Goal: Task Accomplishment & Management: Use online tool/utility

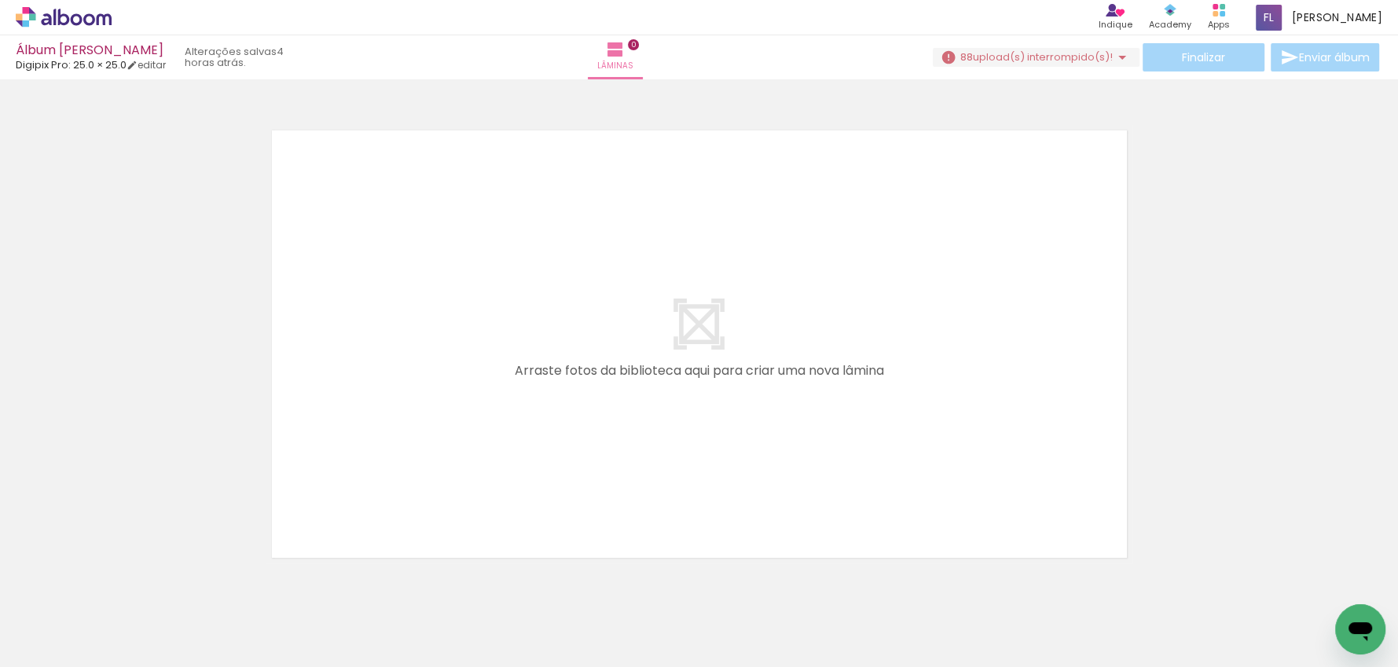
click at [1019, 55] on span "upload(s) interrompido(s)!" at bounding box center [1043, 57] width 140 height 15
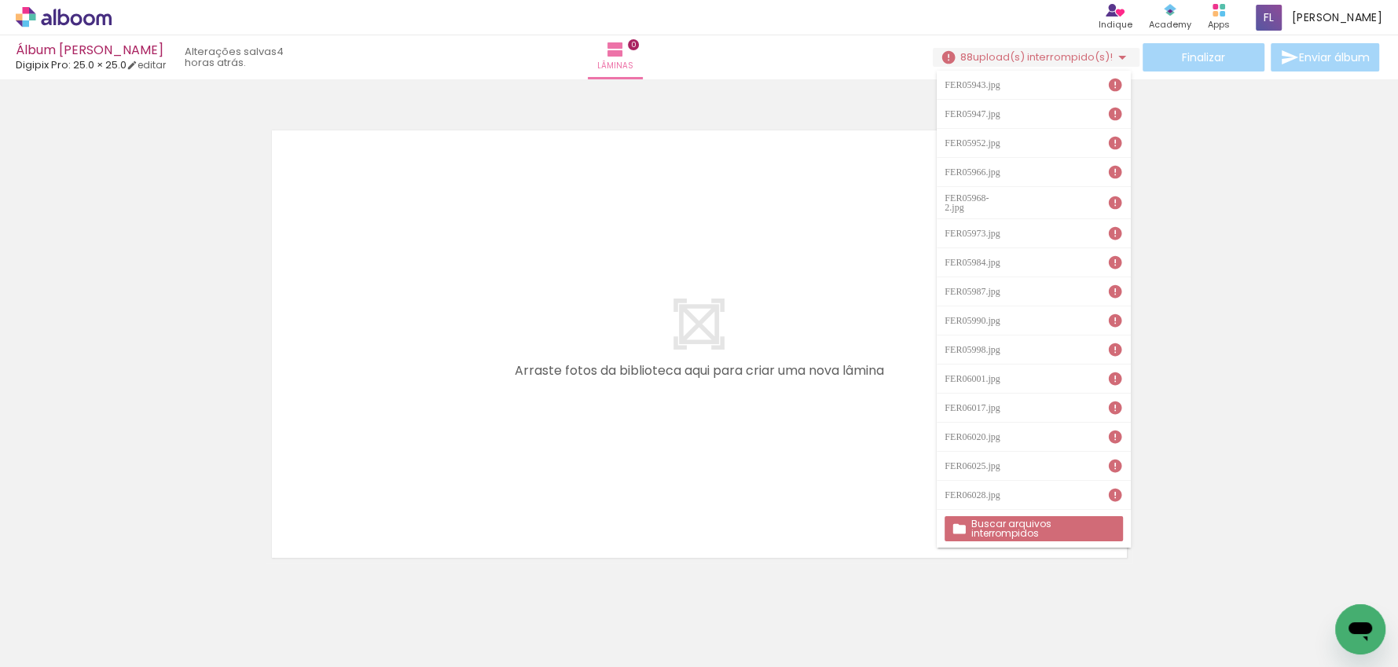
click at [0, 0] on slot "Buscar arquivos interrompidos" at bounding box center [0, 0] width 0 height 0
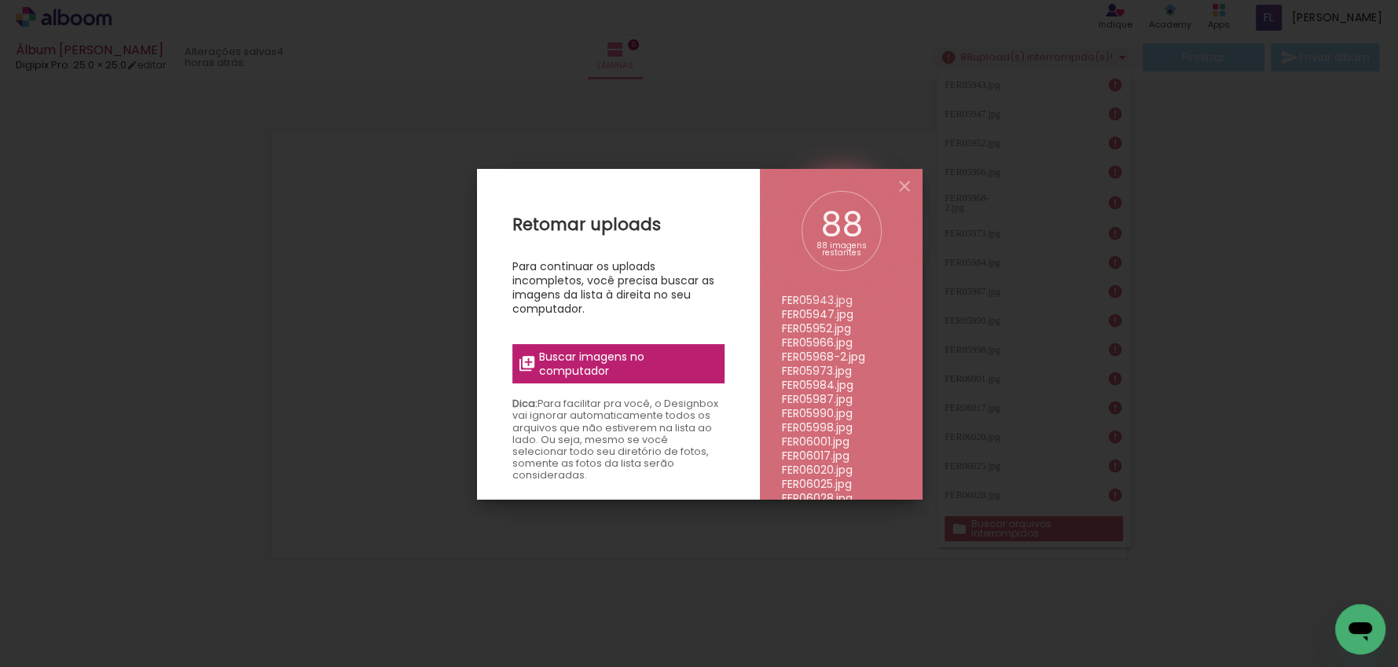
click at [590, 357] on span "Buscar imagens no computador" at bounding box center [626, 364] width 175 height 28
click at [0, 0] on input "file" at bounding box center [0, 0] width 0 height 0
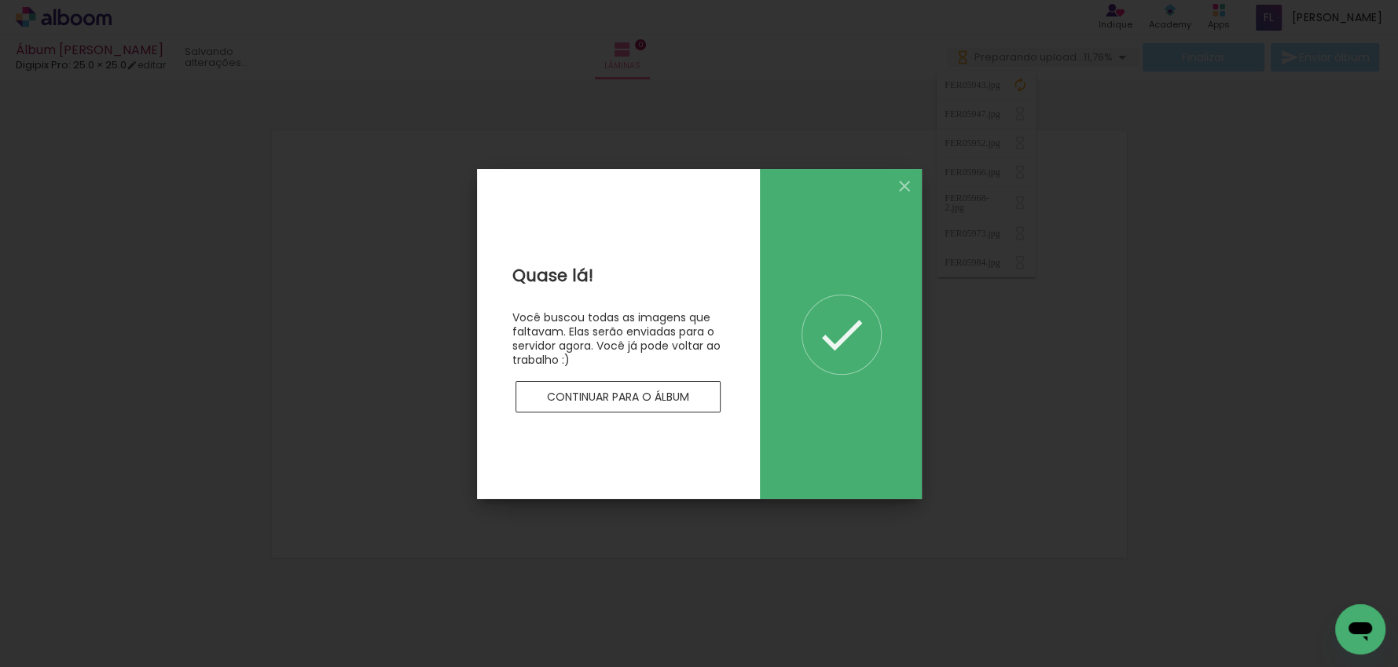
click at [0, 0] on slot "Continuar para o álbum" at bounding box center [0, 0] width 0 height 0
